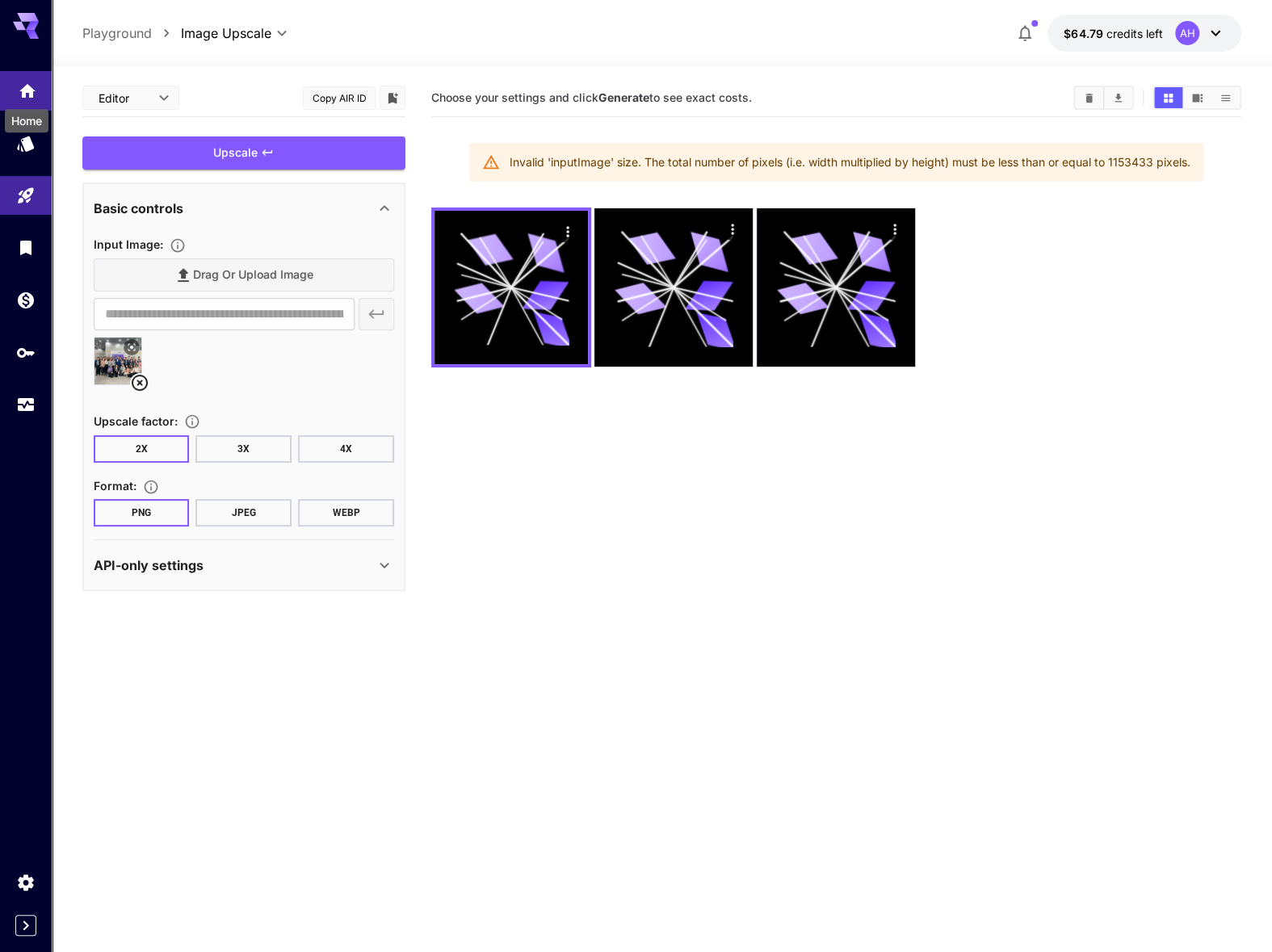
click at [28, 84] on icon "Home" at bounding box center [27, 86] width 16 height 13
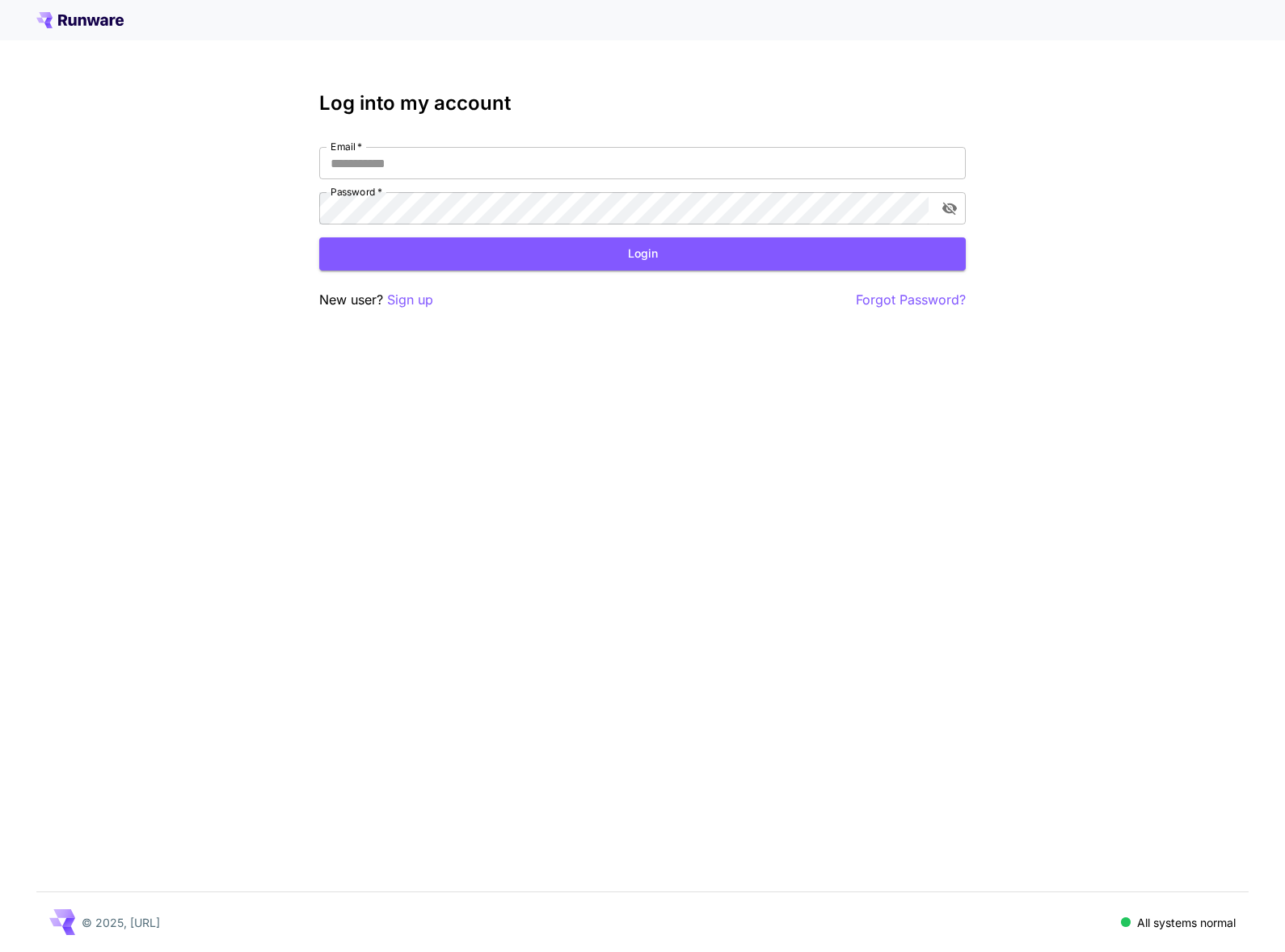
type input "**********"
click at [622, 248] on button "Login" at bounding box center [642, 254] width 646 height 34
